Goal: Task Accomplishment & Management: Complete application form

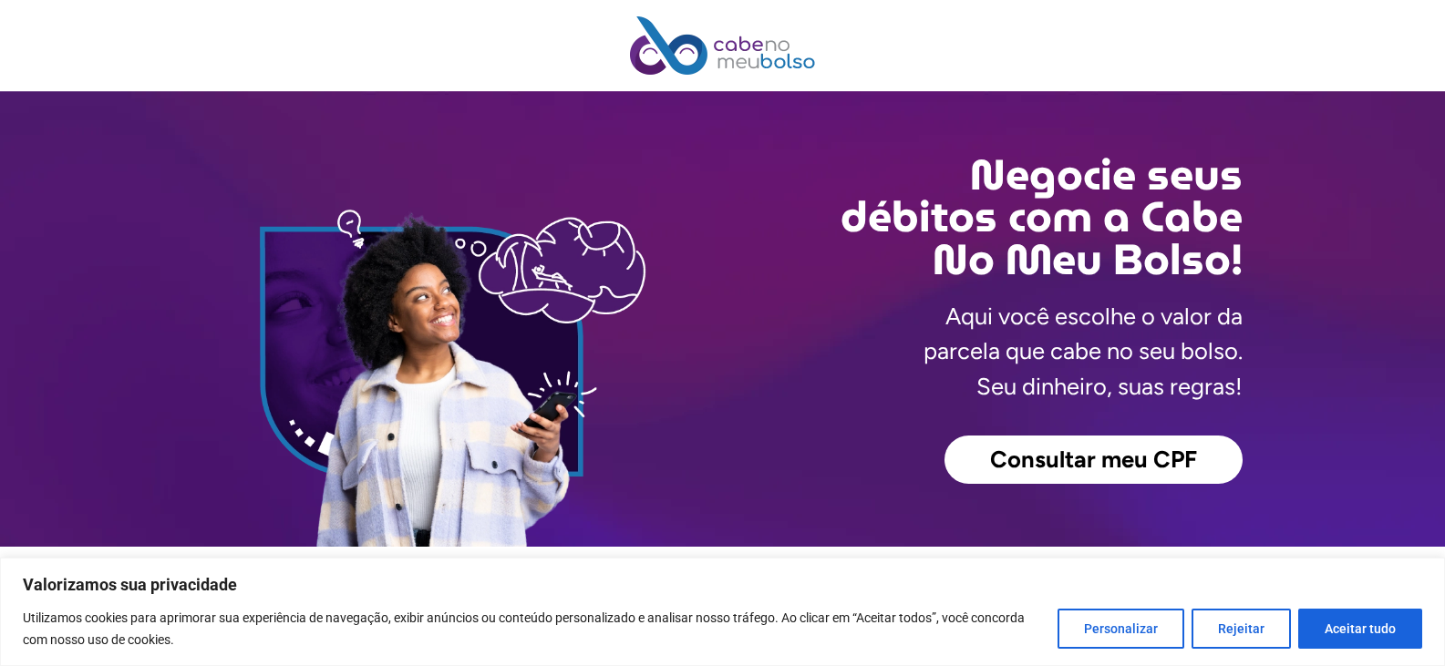
click at [1094, 460] on span "Consultar meu CPF" at bounding box center [1093, 461] width 207 height 24
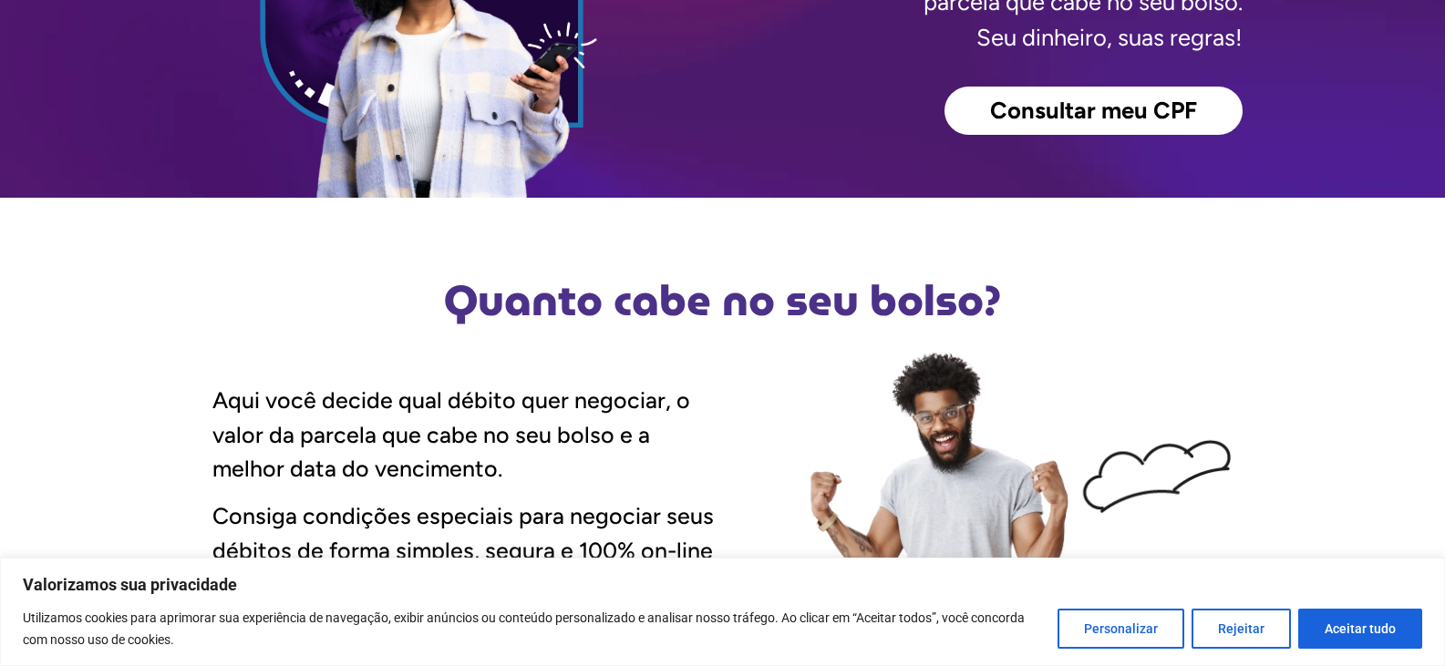
scroll to position [365, 0]
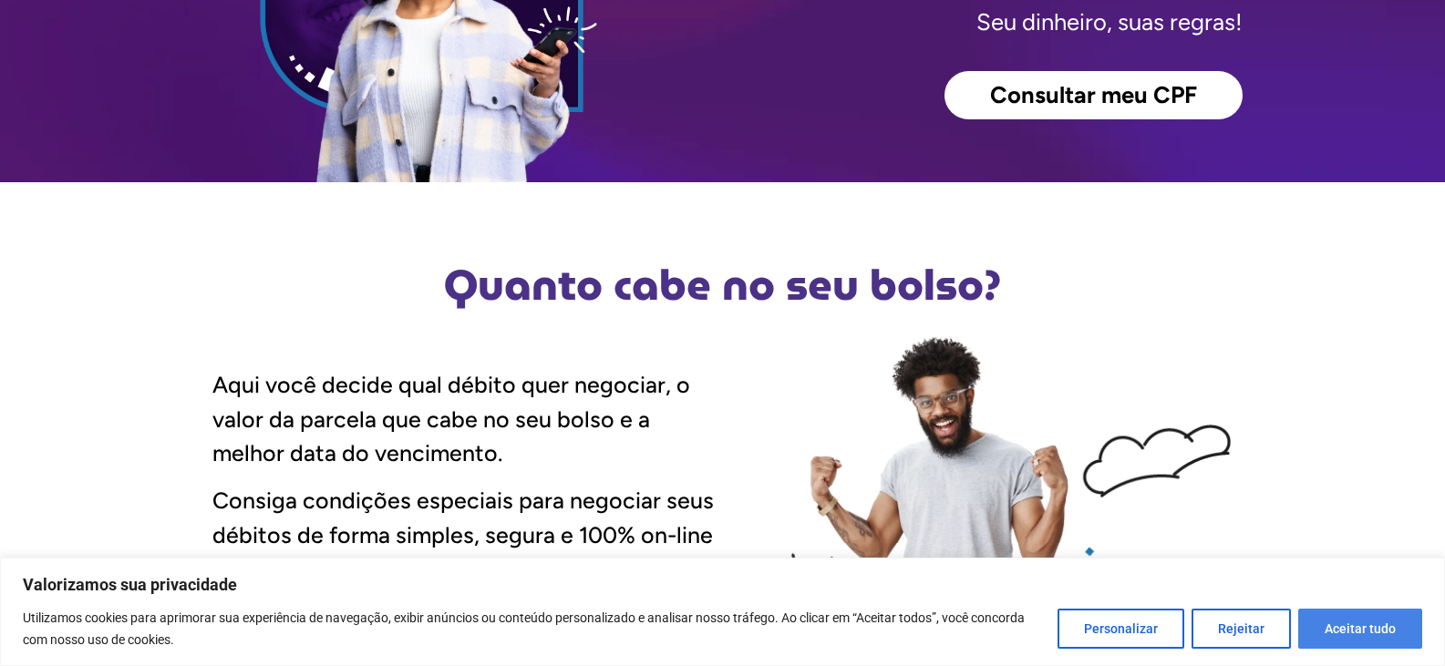
click at [1360, 632] on button "Aceitar tudo" at bounding box center [1360, 629] width 124 height 40
checkbox input "true"
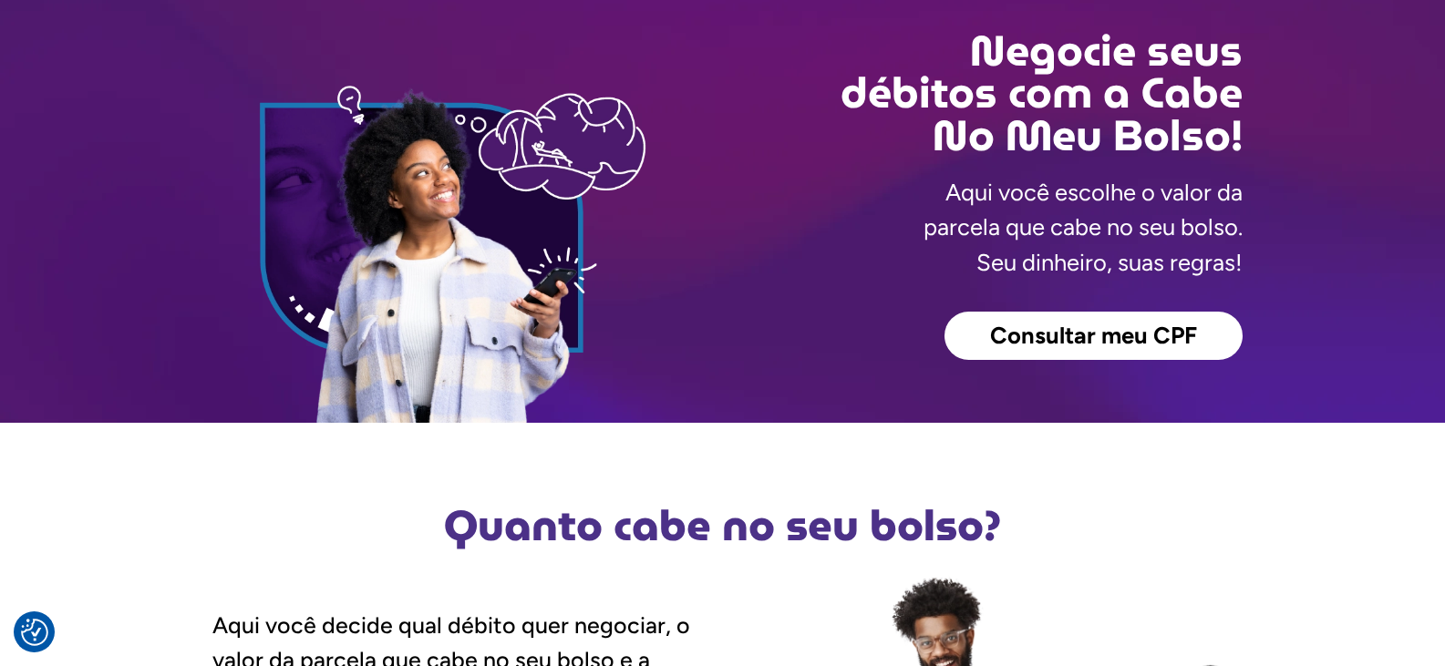
scroll to position [0, 0]
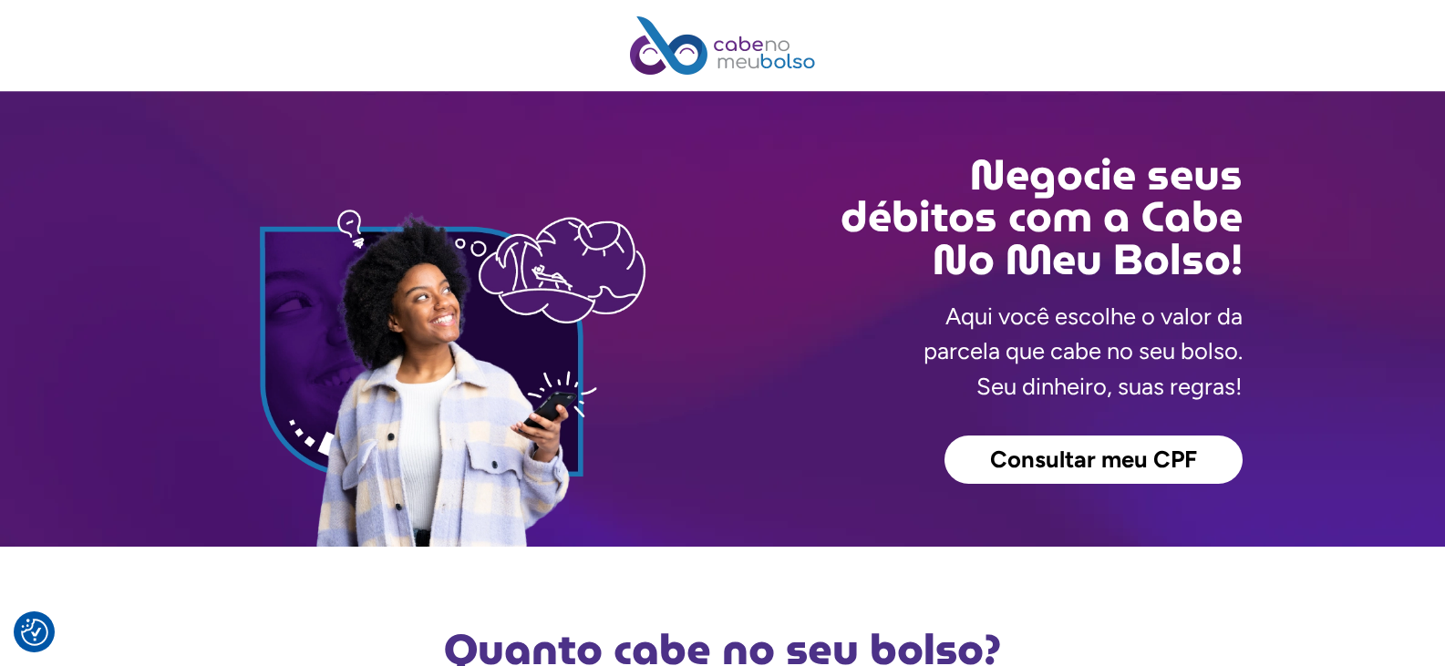
click at [1086, 460] on span "Consultar meu CPF" at bounding box center [1093, 461] width 207 height 24
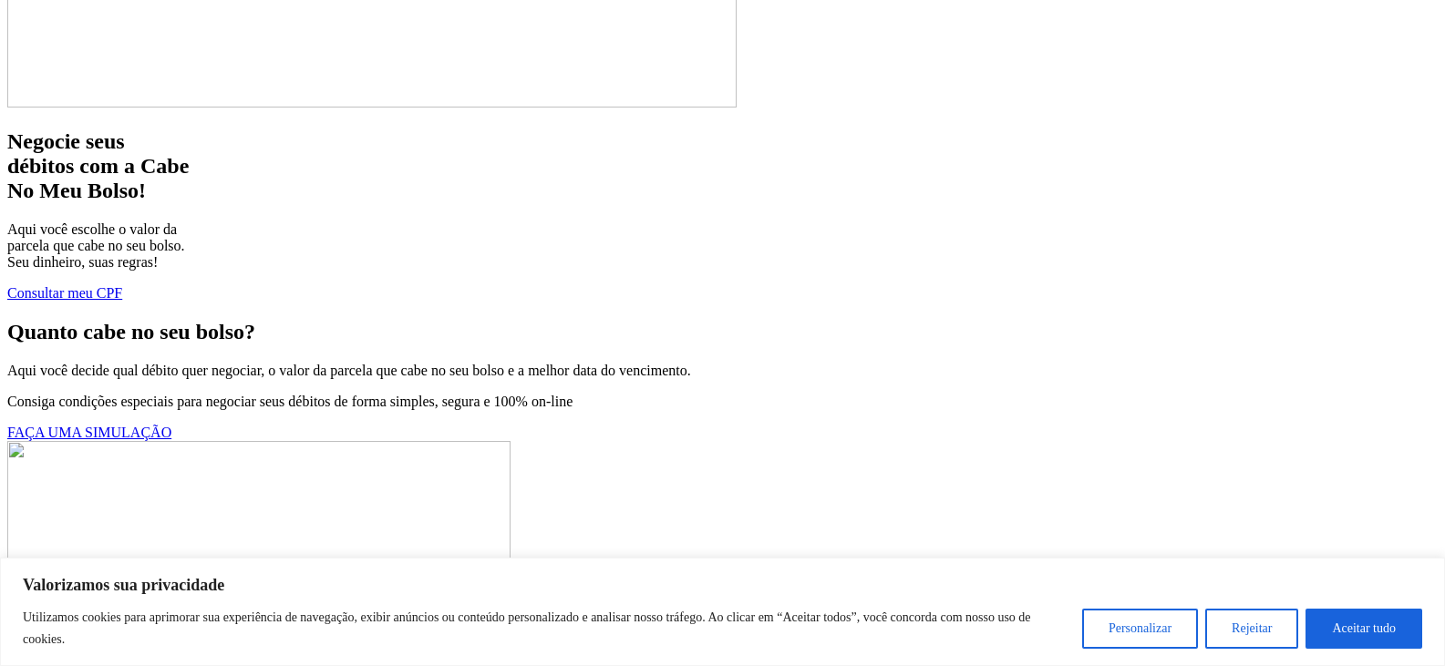
scroll to position [365, 0]
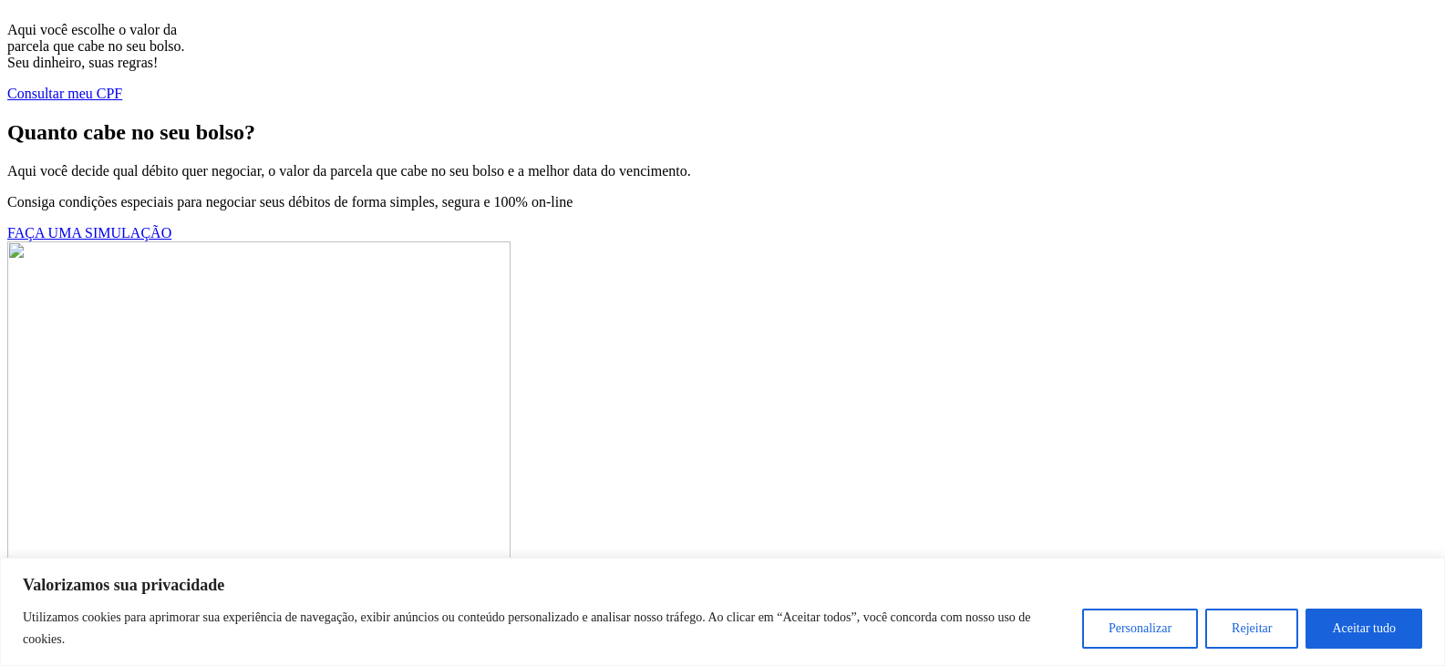
scroll to position [638, 0]
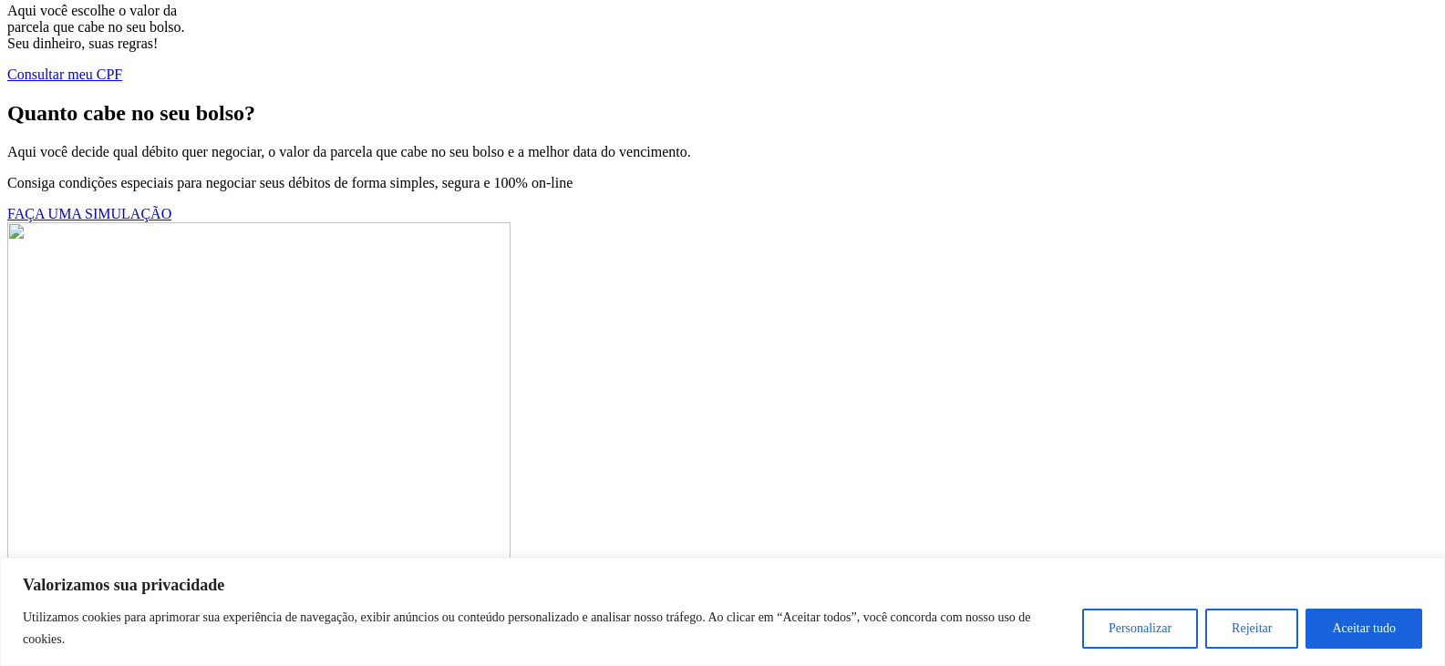
click at [171, 222] on span "FAÇA UMA SIMULAÇÃO" at bounding box center [89, 213] width 164 height 15
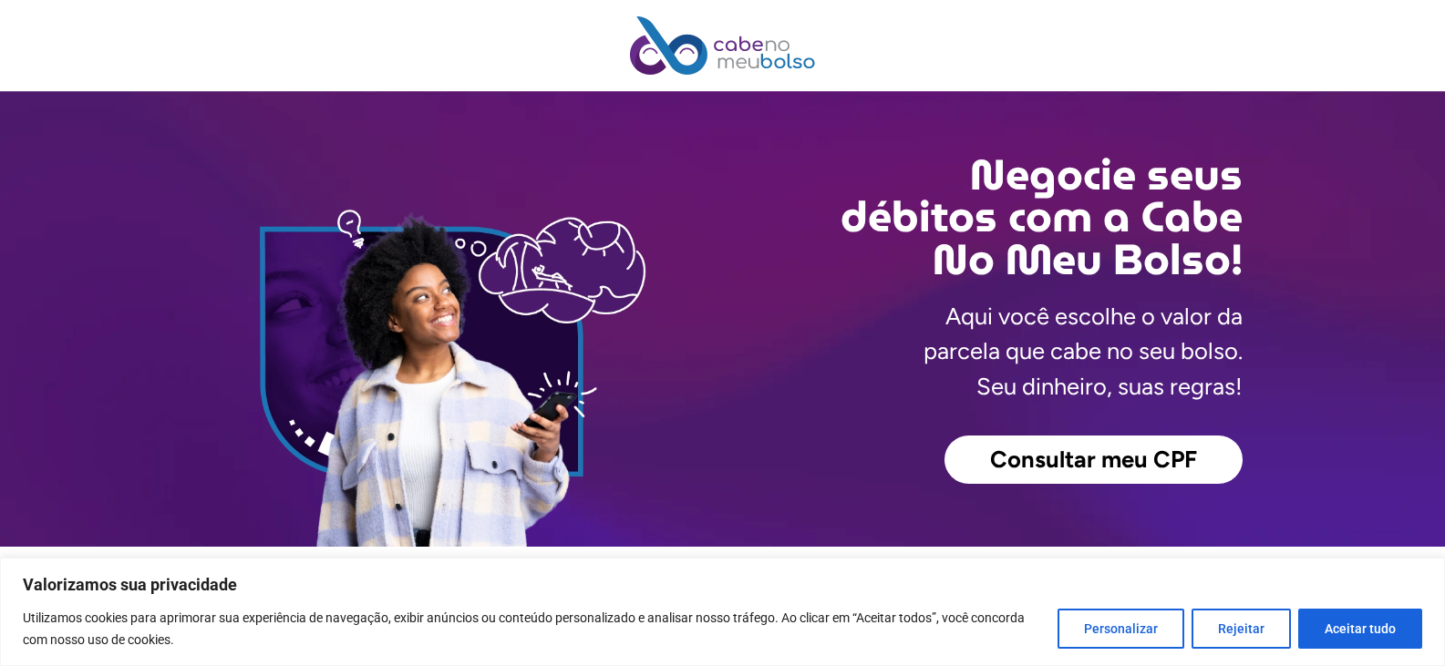
click at [1393, 635] on button "Aceitar tudo" at bounding box center [1360, 629] width 124 height 40
checkbox input "true"
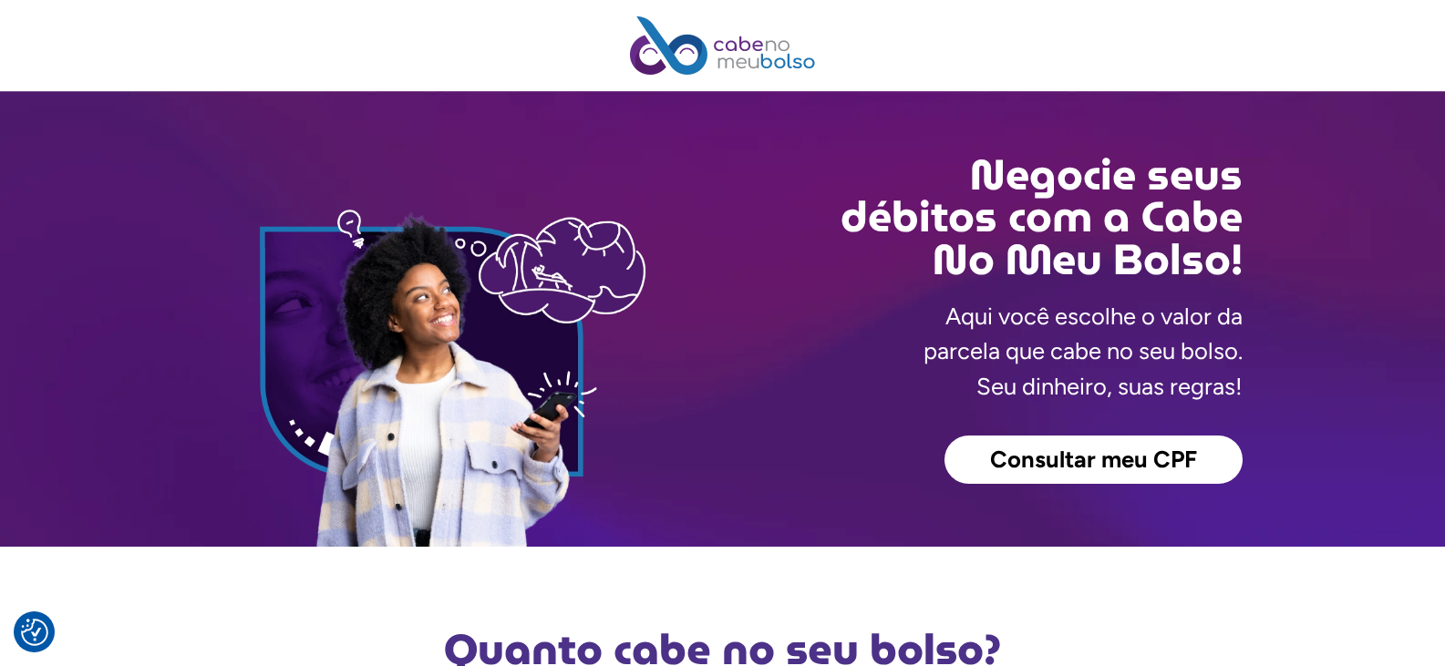
scroll to position [365, 0]
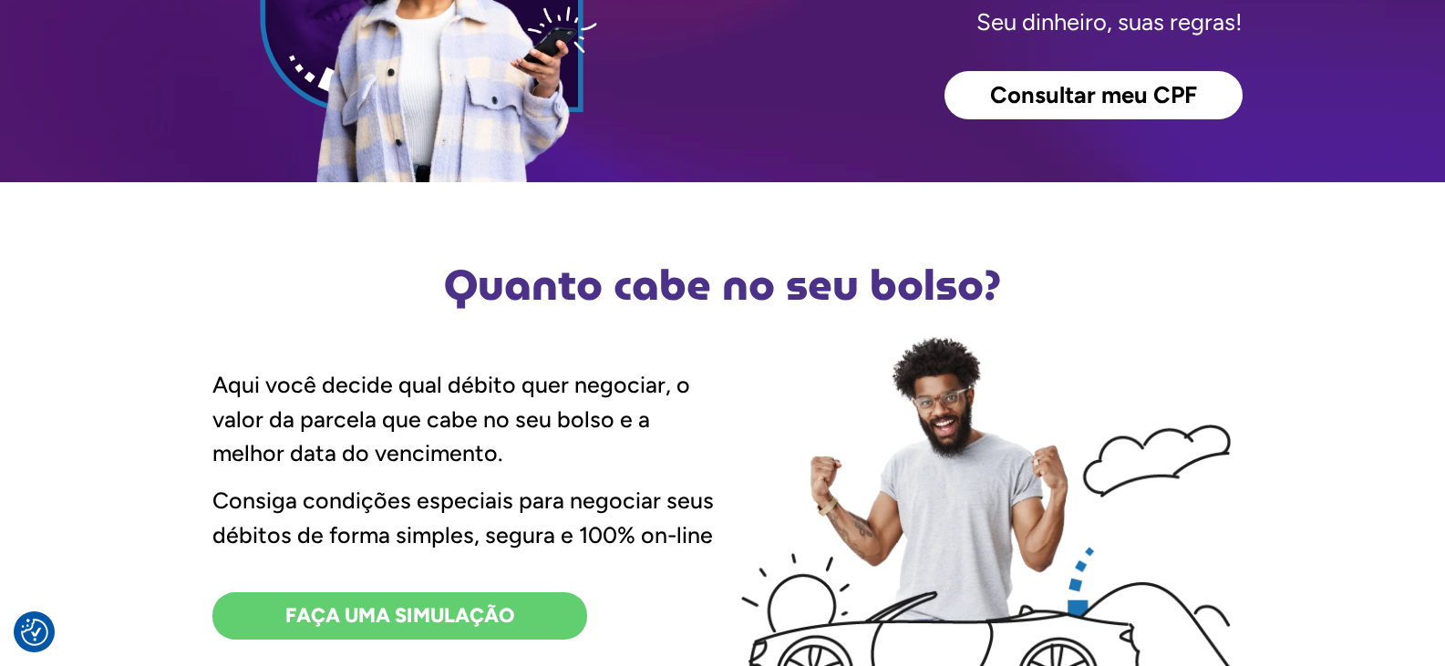
click at [1117, 98] on span "Consultar meu CPF" at bounding box center [1093, 96] width 207 height 24
